Goal: Find specific page/section: Find specific page/section

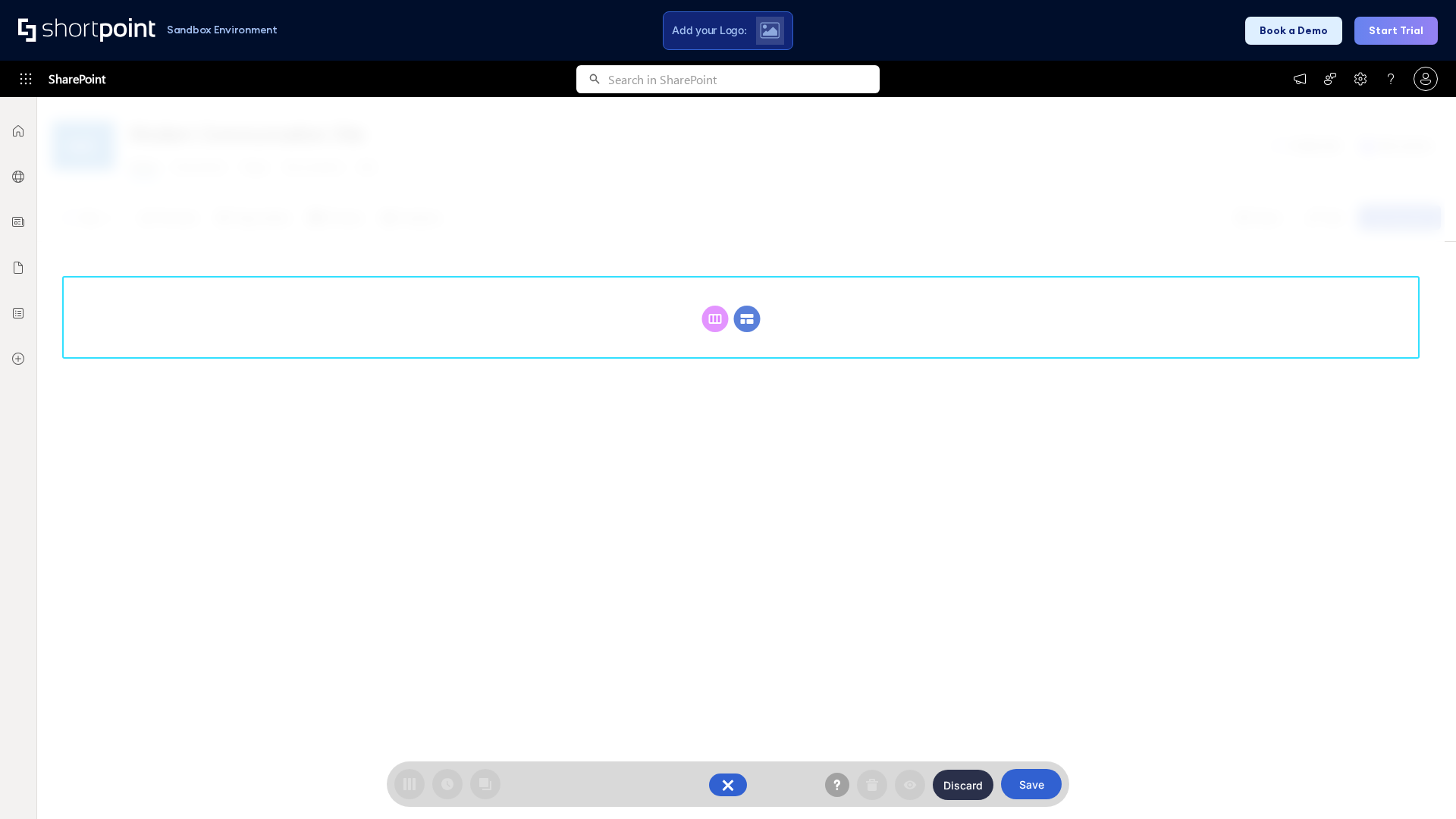
scroll to position [209, 0]
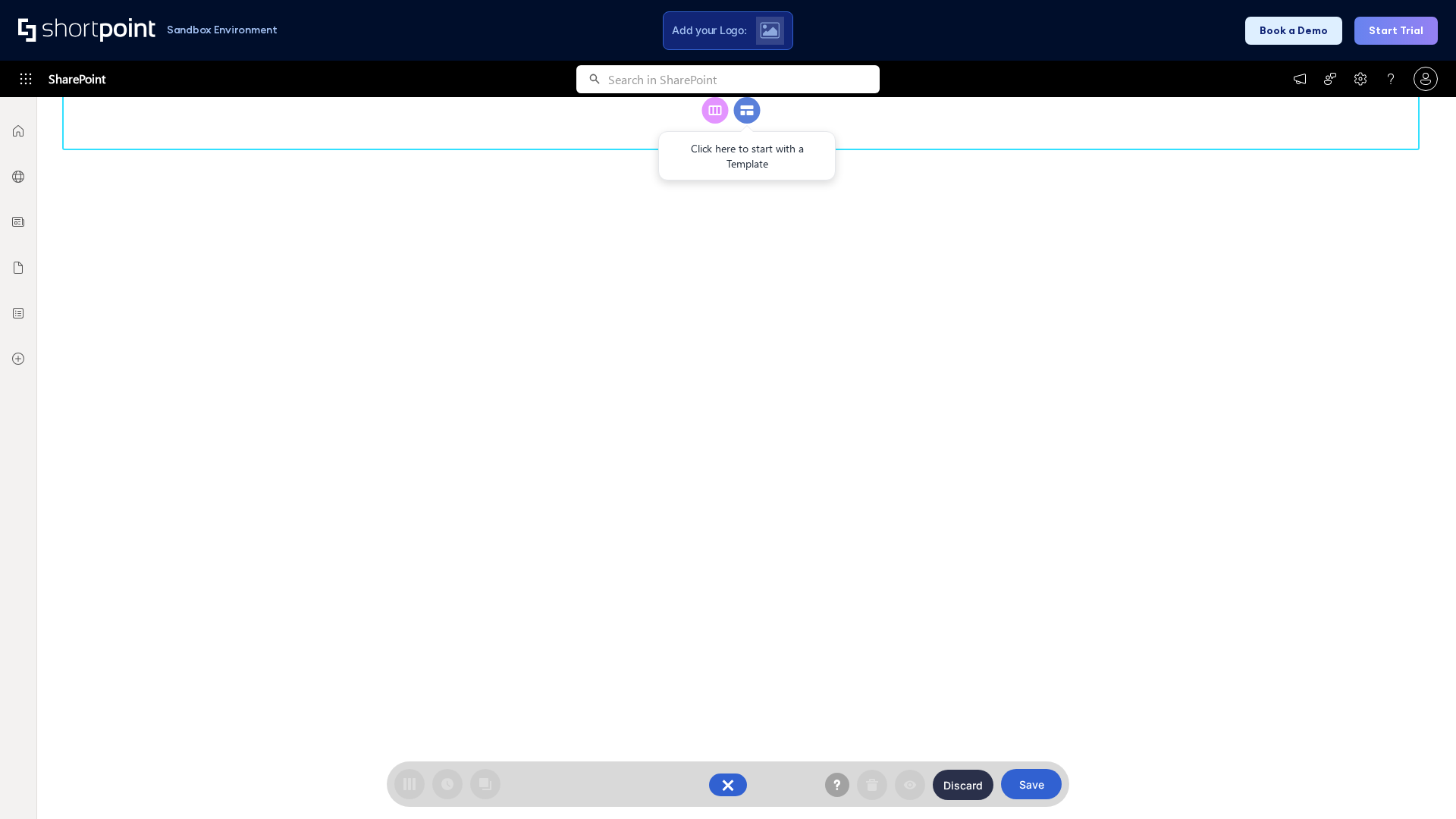
click at [747, 123] on circle at bounding box center [747, 110] width 26 height 26
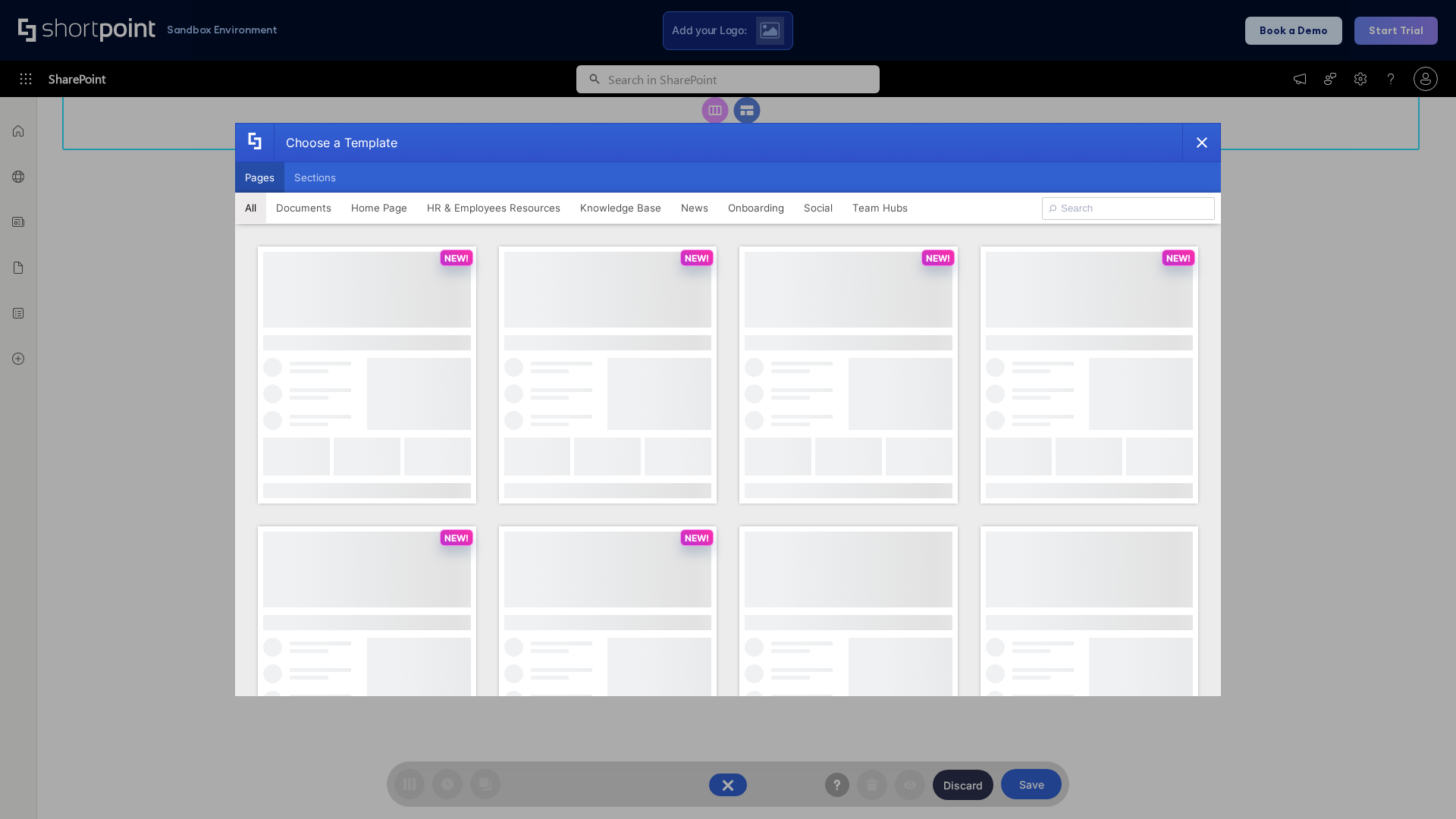
scroll to position [0, 0]
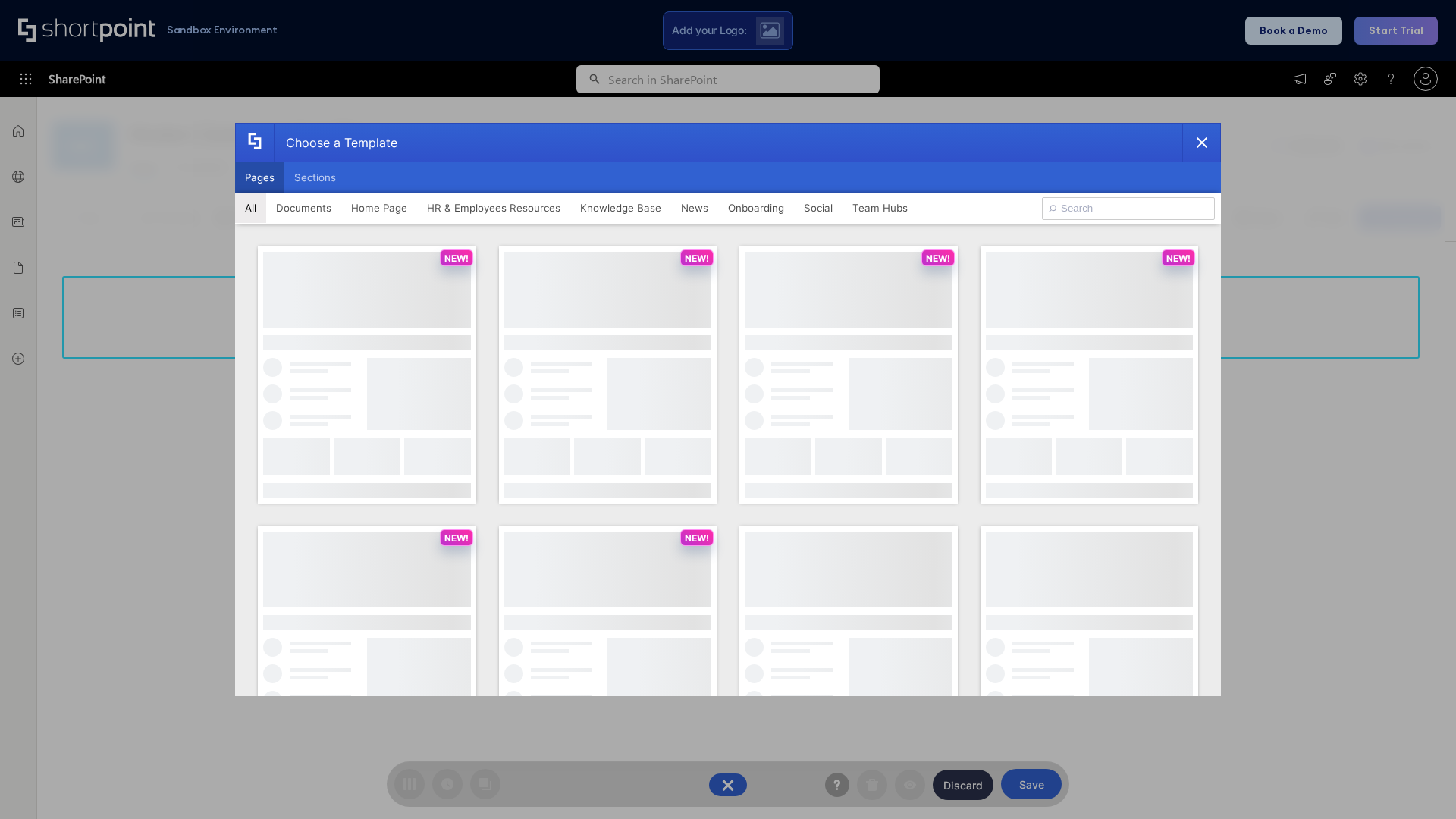
click at [260, 178] on button "Pages" at bounding box center [260, 177] width 49 height 30
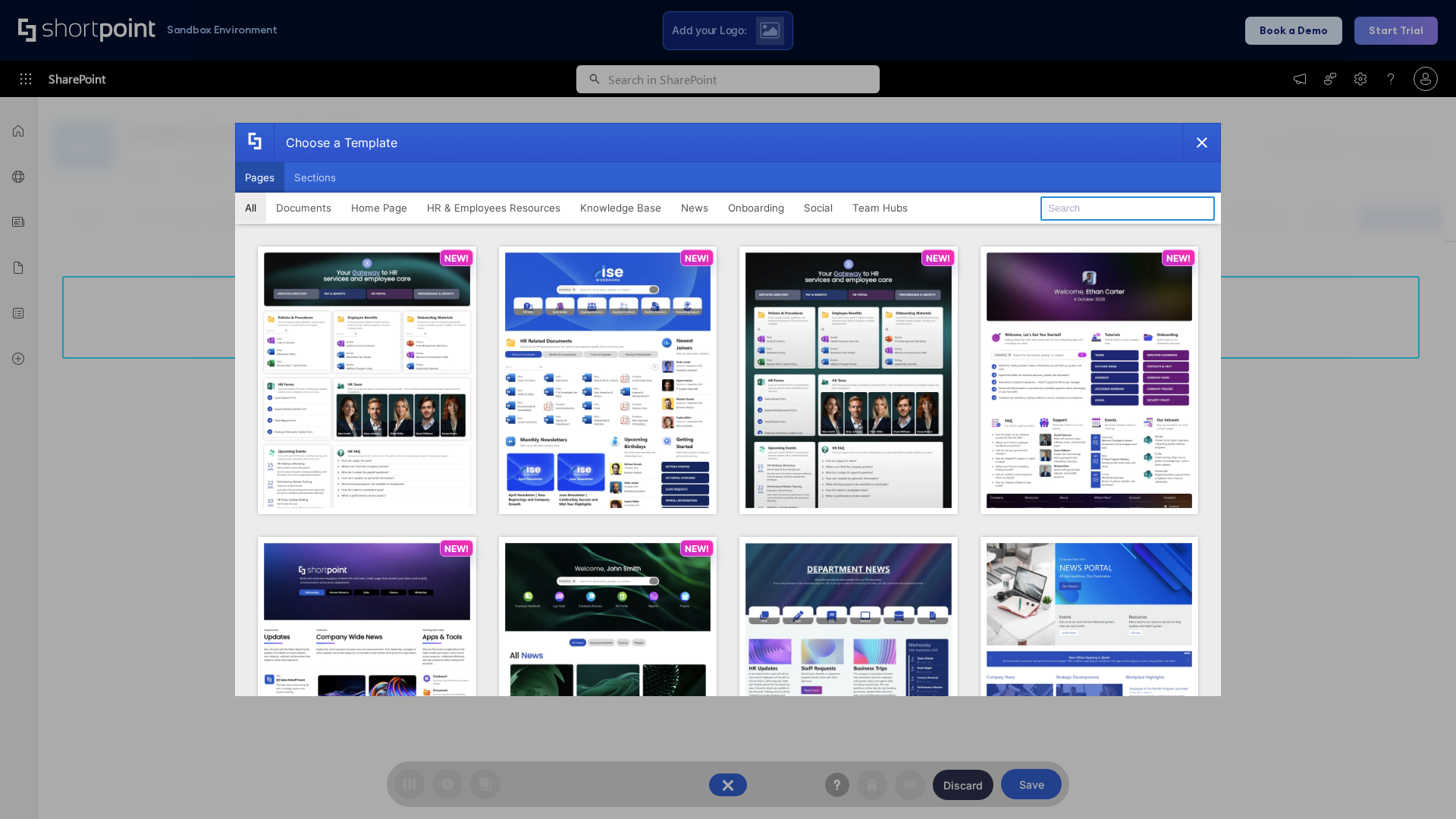
type input "Team Hub 1"
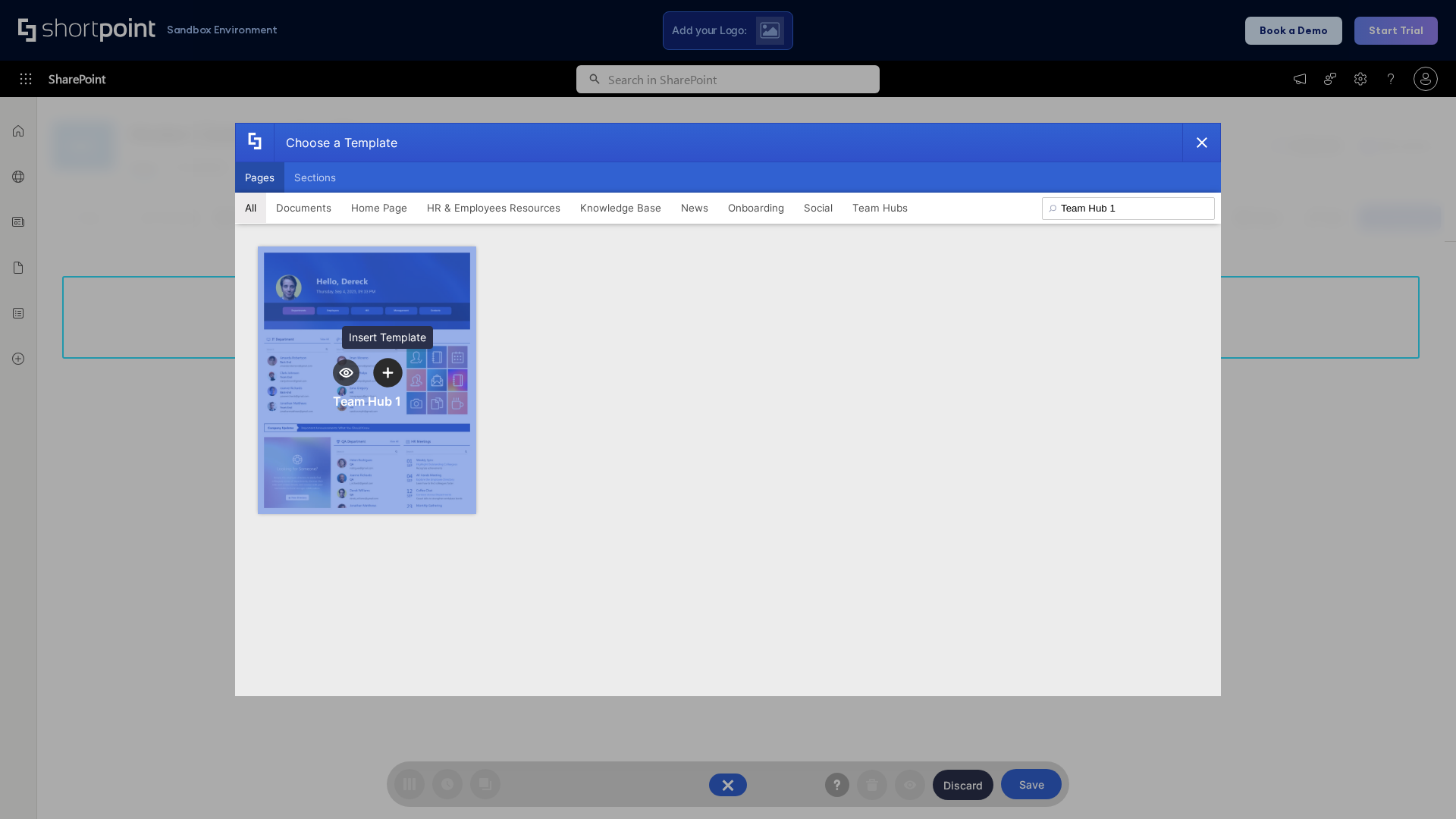
click at [388, 372] on icon "template selector" at bounding box center [388, 372] width 11 height 11
